Goal: Task Accomplishment & Management: Manage account settings

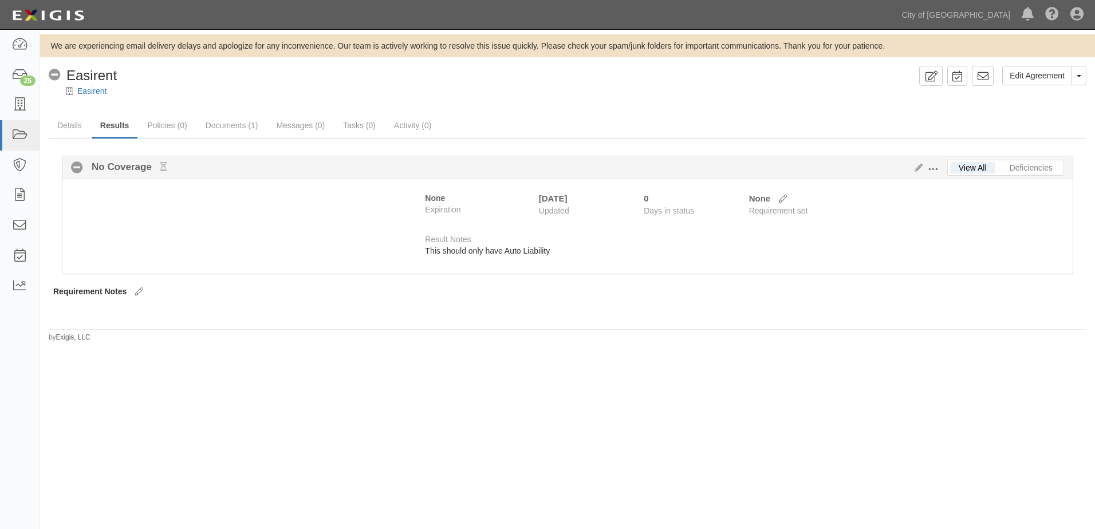
click at [934, 169] on span at bounding box center [932, 169] width 10 height 10
click at [950, 167] on link "Edit Requirements" at bounding box center [985, 166] width 90 height 21
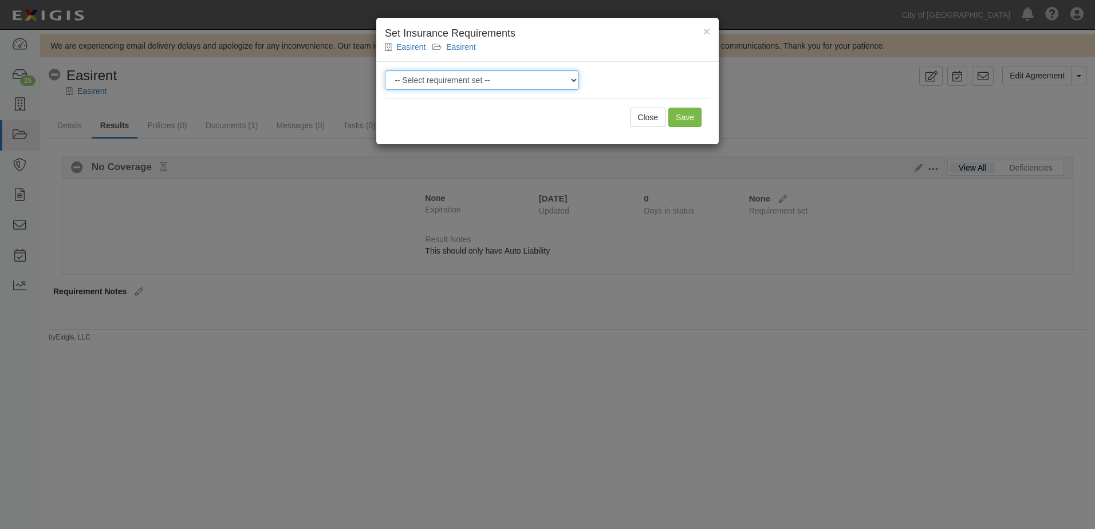
click at [560, 78] on select "-- Select requirement set -- Aircraft Charter 10M Aircraft Charter 3M Aircraft …" at bounding box center [482, 79] width 194 height 19
select select "37393"
click at [385, 70] on select "-- Select requirement set -- Aircraft Charter 10M Aircraft Charter 3M Aircraft …" at bounding box center [482, 79] width 194 height 19
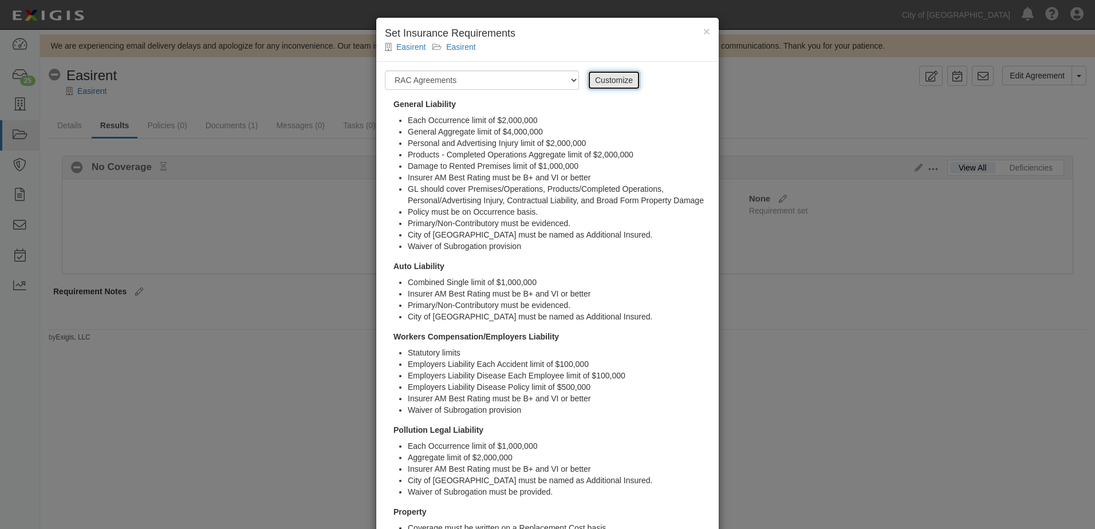
click at [590, 79] on link "Customize" at bounding box center [613, 79] width 53 height 19
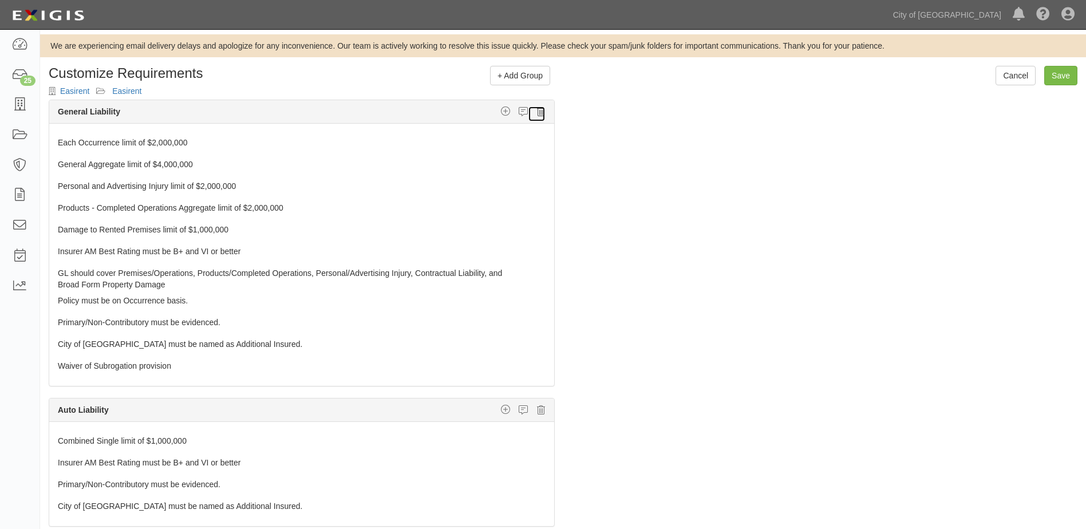
click at [537, 113] on icon at bounding box center [541, 111] width 8 height 10
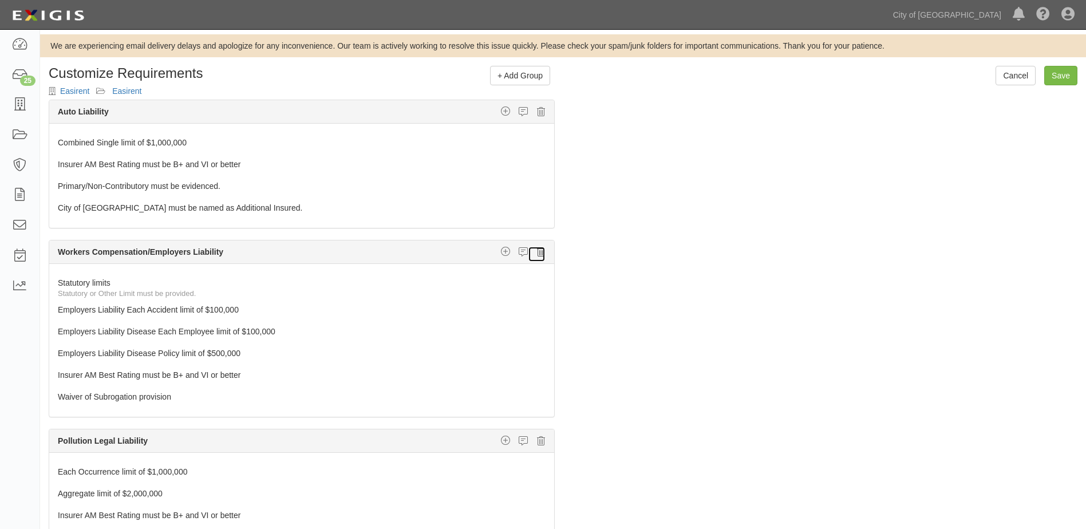
click at [537, 252] on icon at bounding box center [541, 252] width 8 height 10
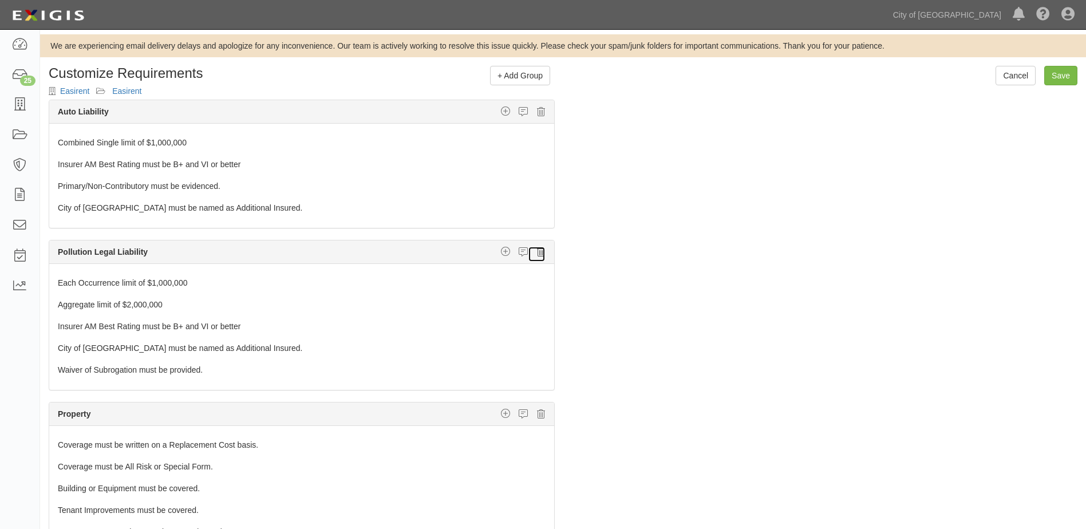
click at [537, 251] on icon at bounding box center [541, 252] width 8 height 10
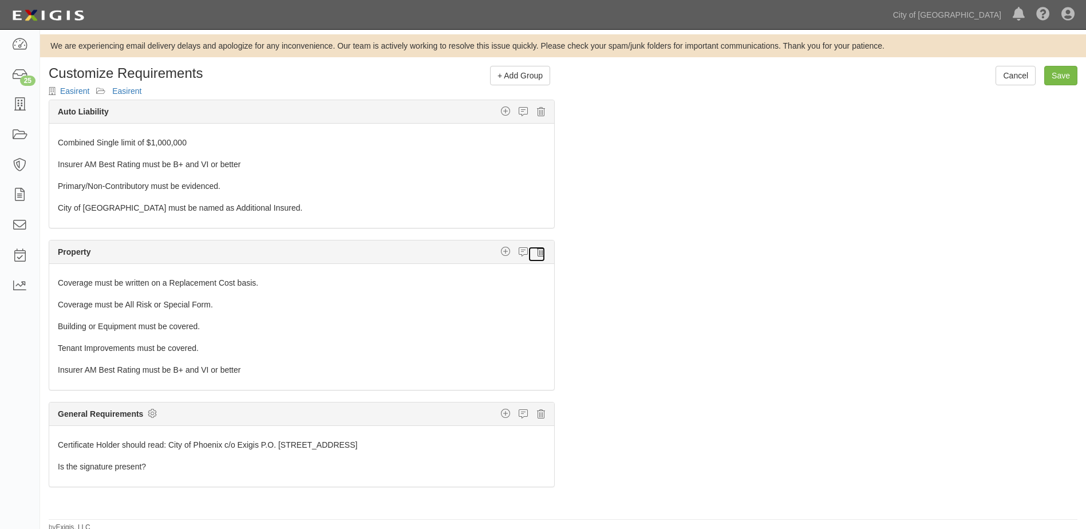
click at [537, 251] on icon at bounding box center [541, 252] width 8 height 10
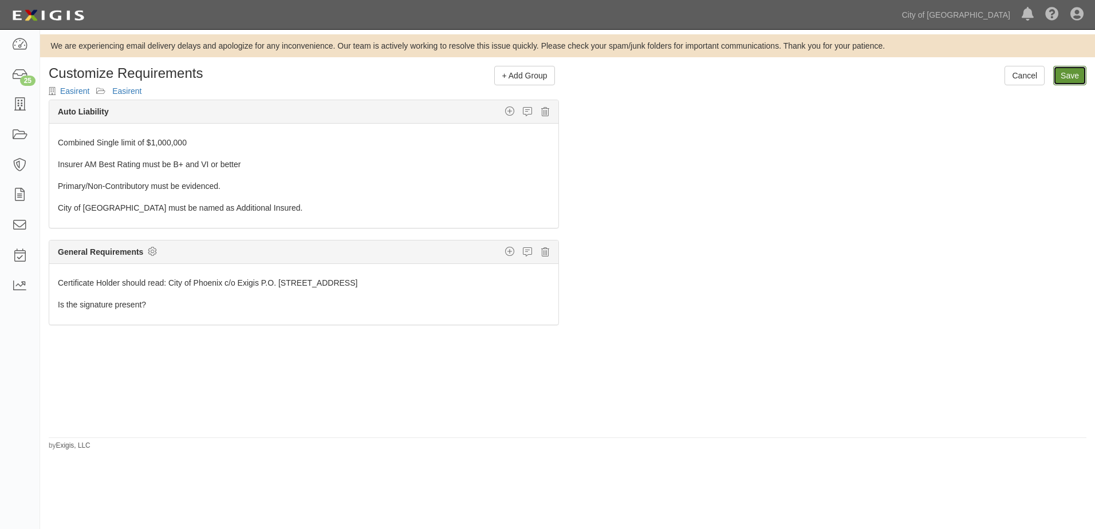
click at [1081, 71] on link "Save" at bounding box center [1069, 75] width 33 height 19
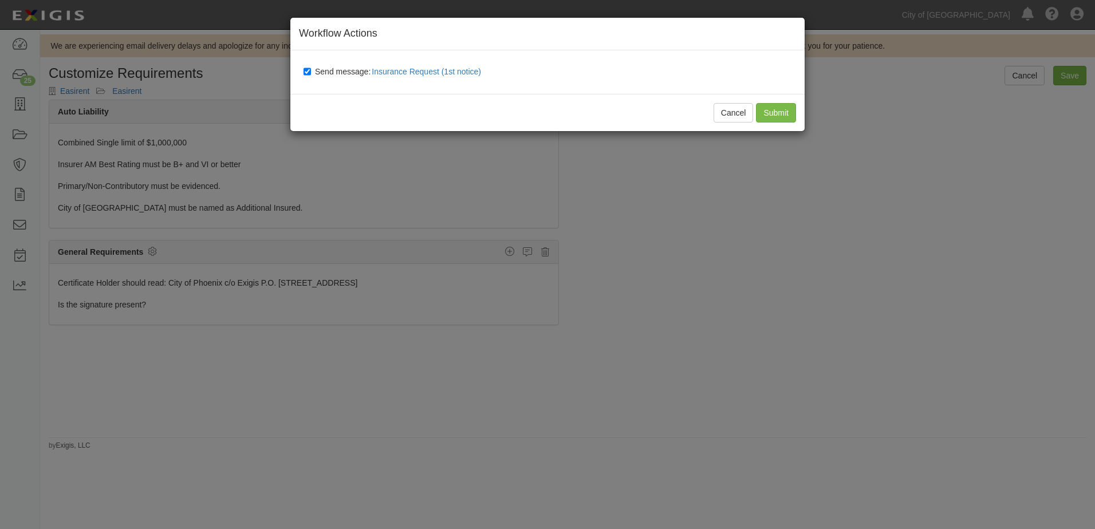
click at [306, 65] on label "Send message: Insurance Request (1st notice)" at bounding box center [394, 72] width 182 height 15
click at [306, 67] on input "Send message: Insurance Request (1st notice)" at bounding box center [306, 71] width 7 height 9
checkbox input "false"
click at [773, 111] on input "Submit" at bounding box center [776, 112] width 40 height 19
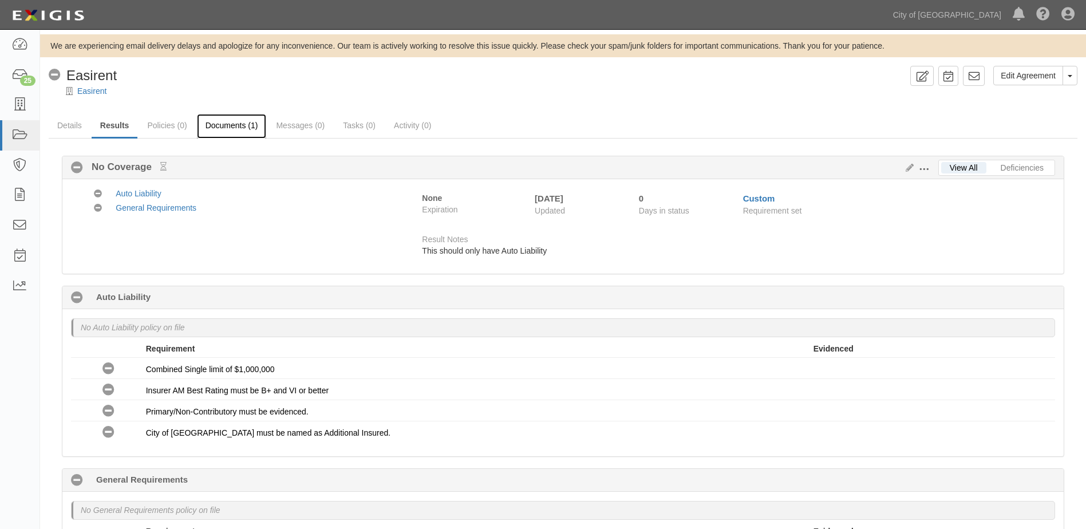
click at [232, 127] on link "Documents (1)" at bounding box center [232, 126] width 70 height 25
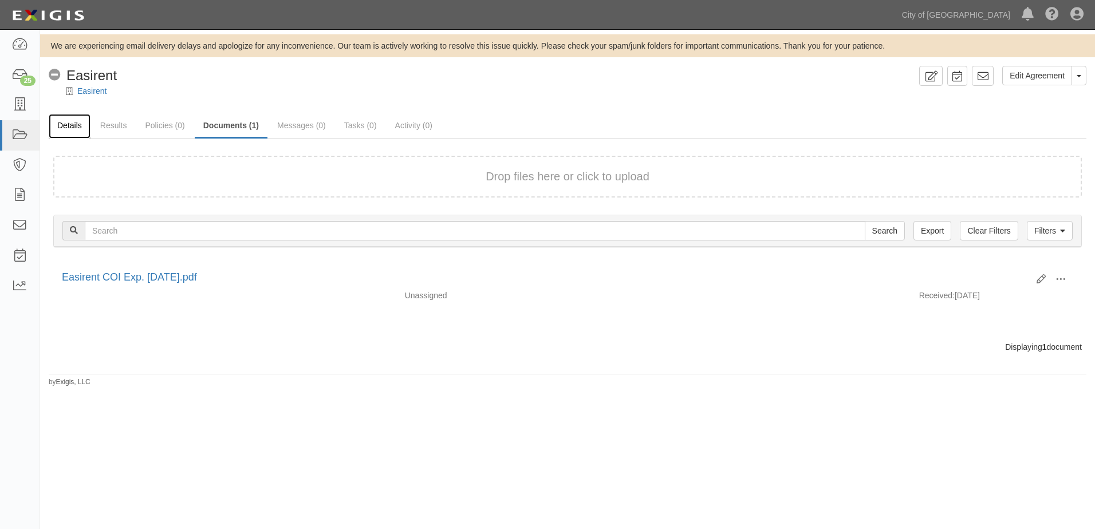
click at [62, 129] on link "Details" at bounding box center [70, 126] width 42 height 25
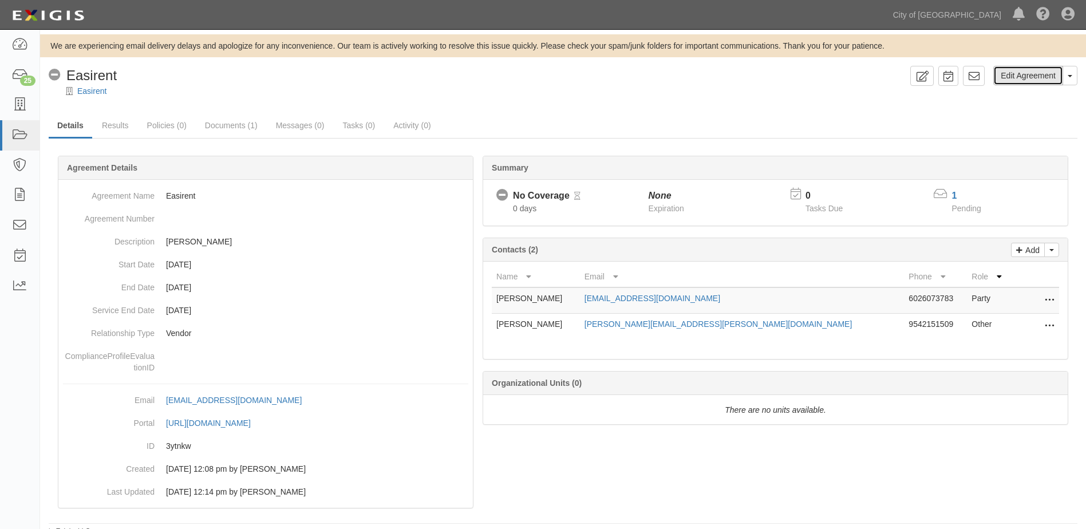
click at [1044, 75] on link "Edit Agreement" at bounding box center [1028, 75] width 70 height 19
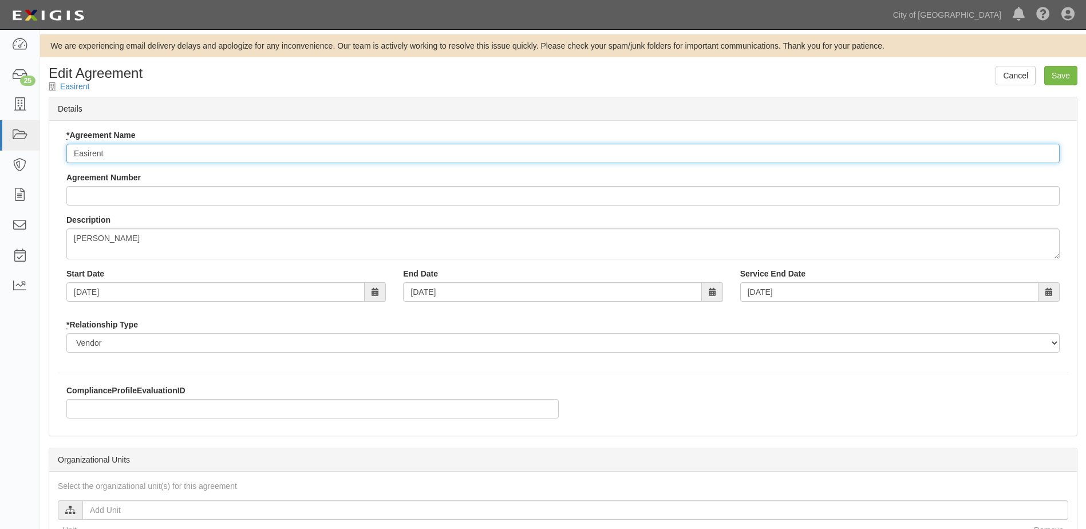
click at [119, 156] on input "Easirent" at bounding box center [562, 153] width 993 height 19
type input "E"
type input "RAC Agreements (Auto Only)"
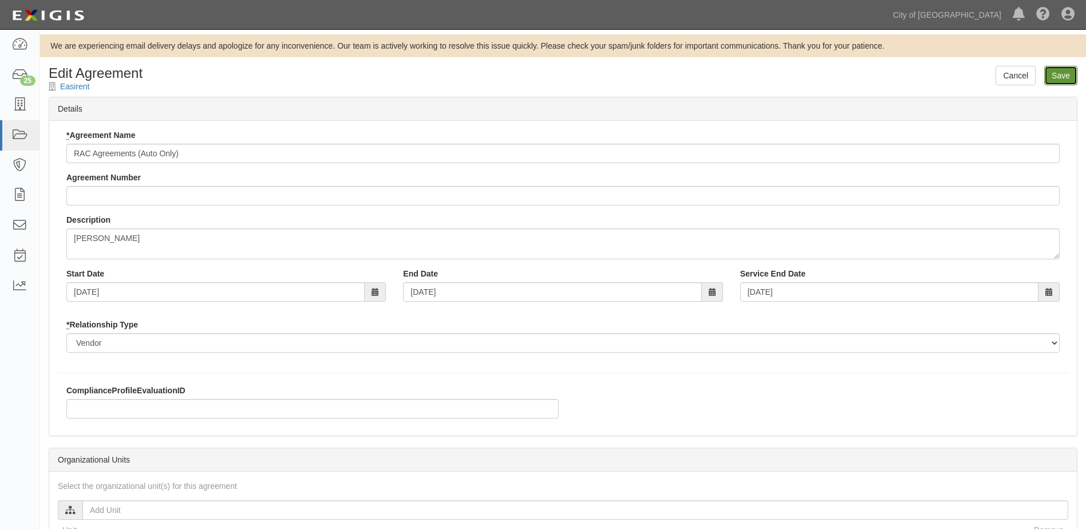
click at [1061, 77] on input "Save" at bounding box center [1060, 75] width 33 height 19
